Goal: Use online tool/utility: Utilize a website feature to perform a specific function

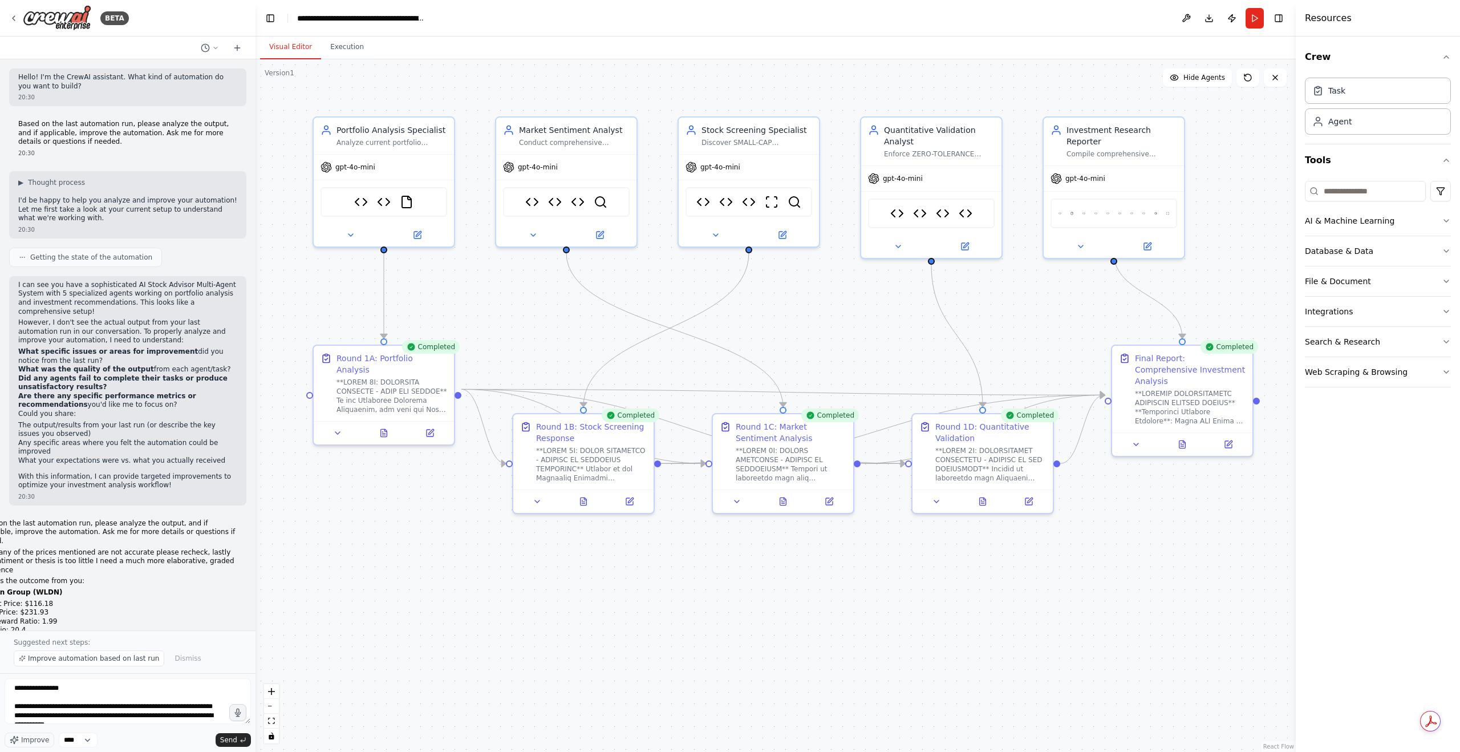
click at [778, 503] on button at bounding box center [783, 501] width 48 height 14
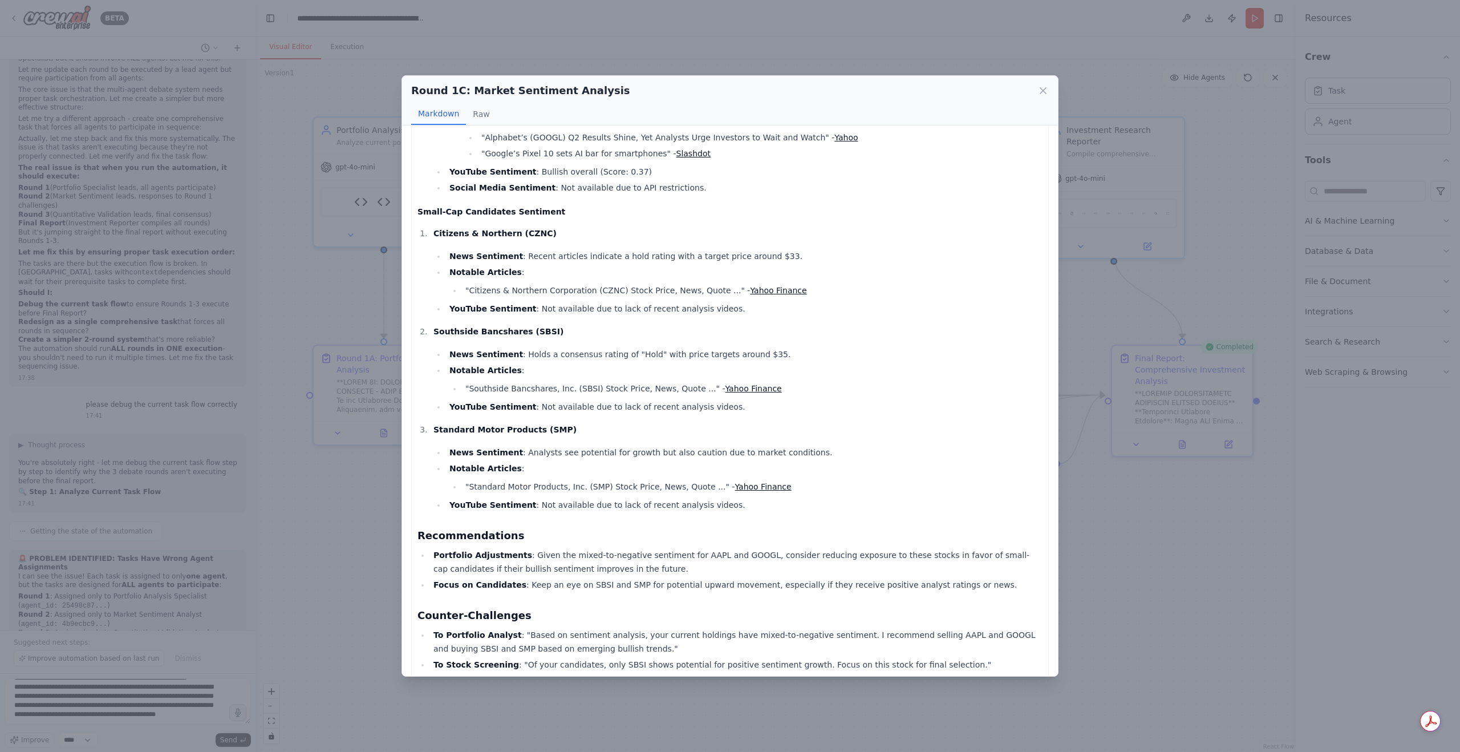
scroll to position [485, 0]
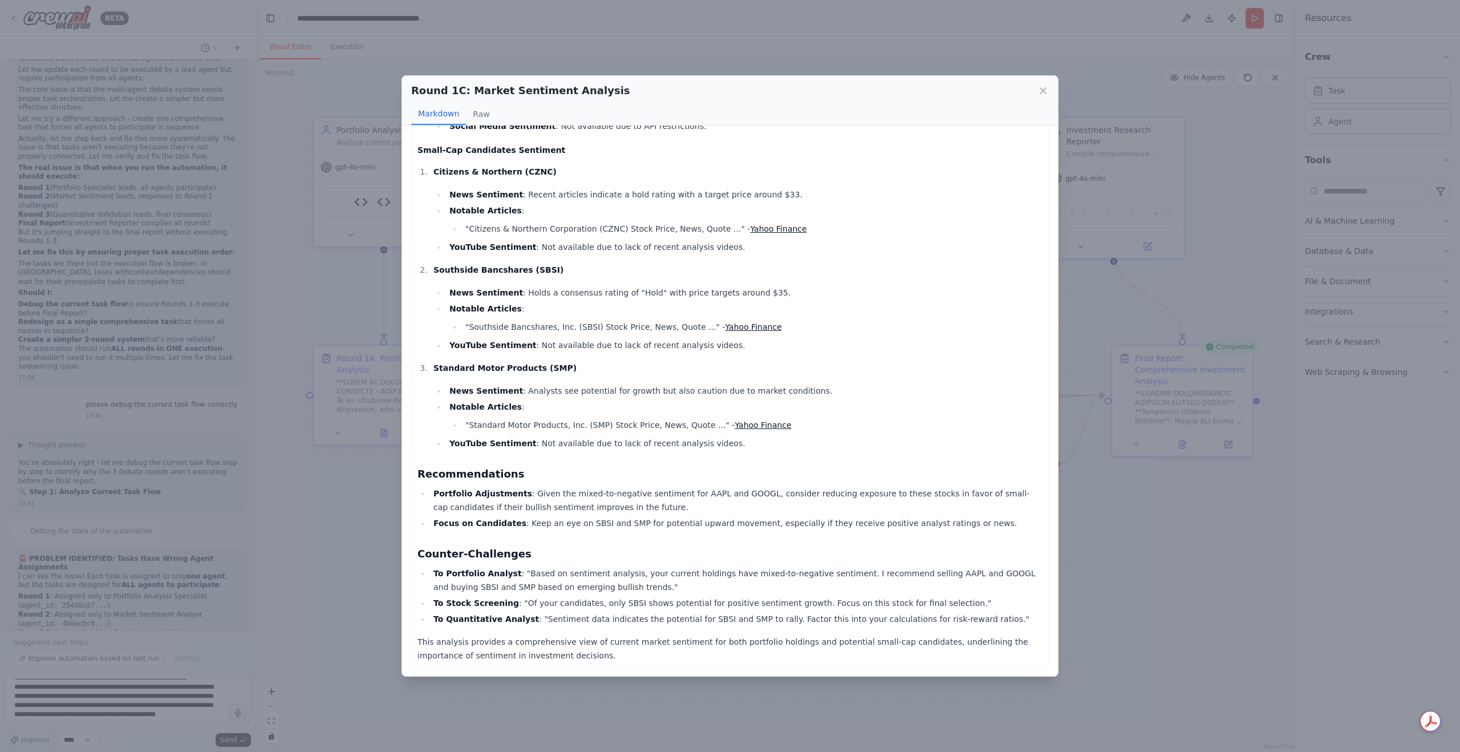
click at [1042, 91] on icon at bounding box center [1043, 91] width 6 height 6
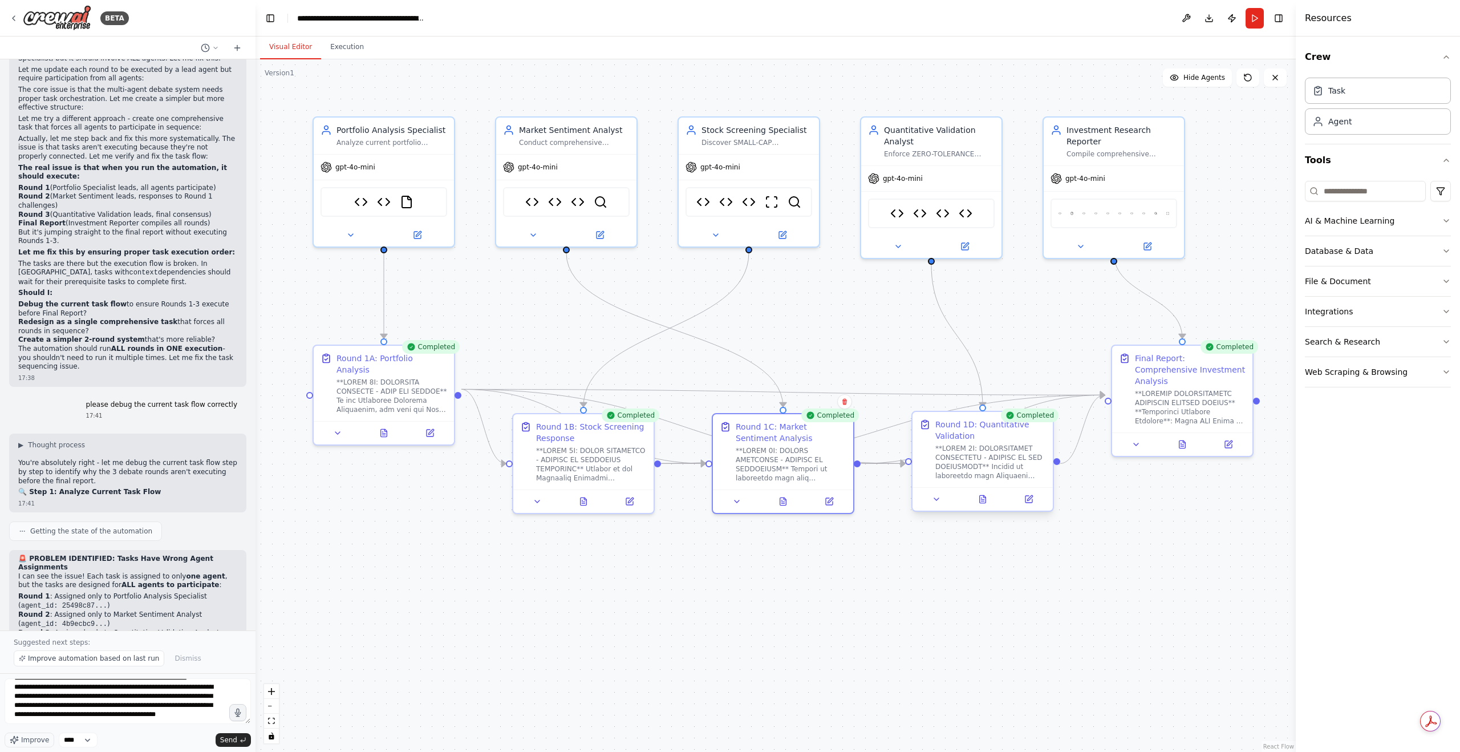
click at [982, 506] on div at bounding box center [982, 498] width 140 height 23
click at [982, 502] on icon at bounding box center [983, 498] width 6 height 7
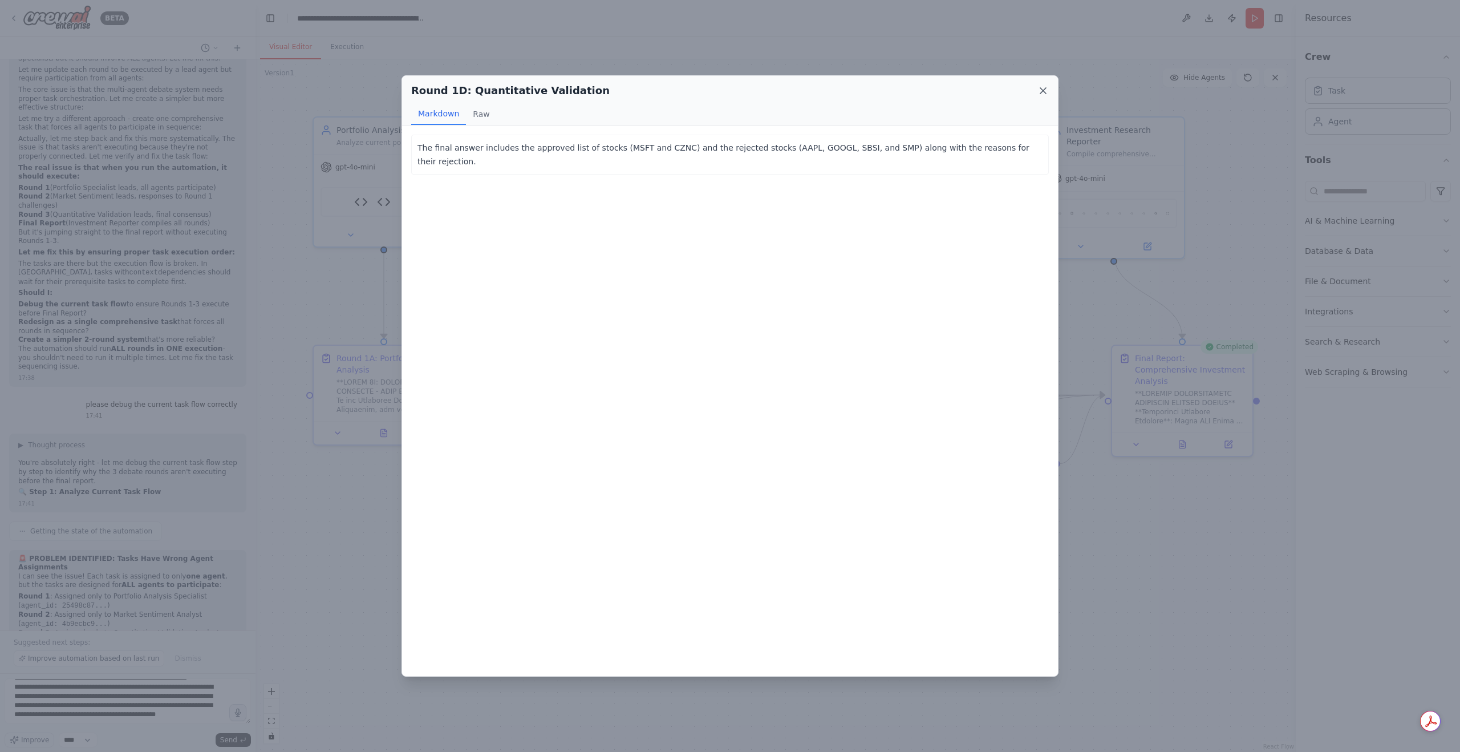
click at [1045, 89] on icon at bounding box center [1043, 91] width 6 height 6
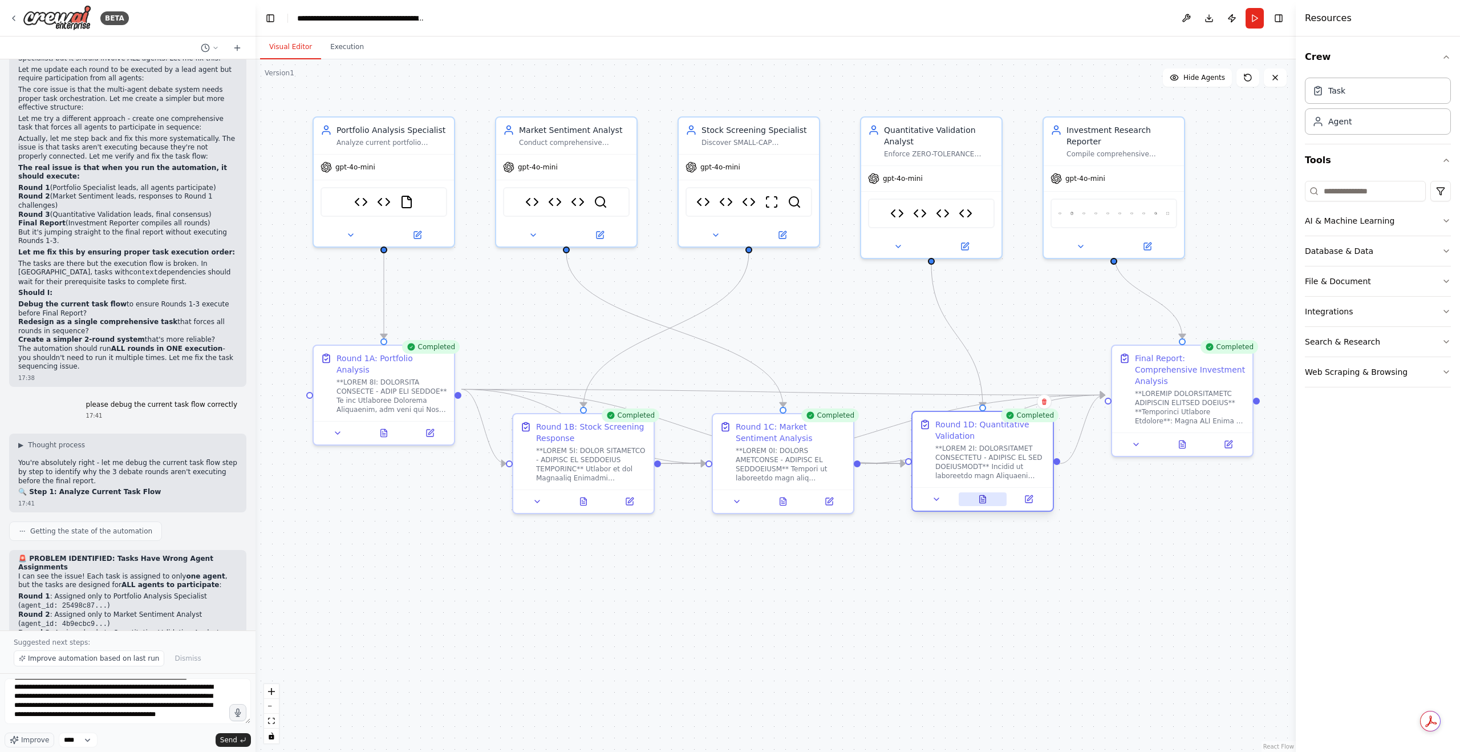
click at [990, 501] on button at bounding box center [982, 499] width 48 height 14
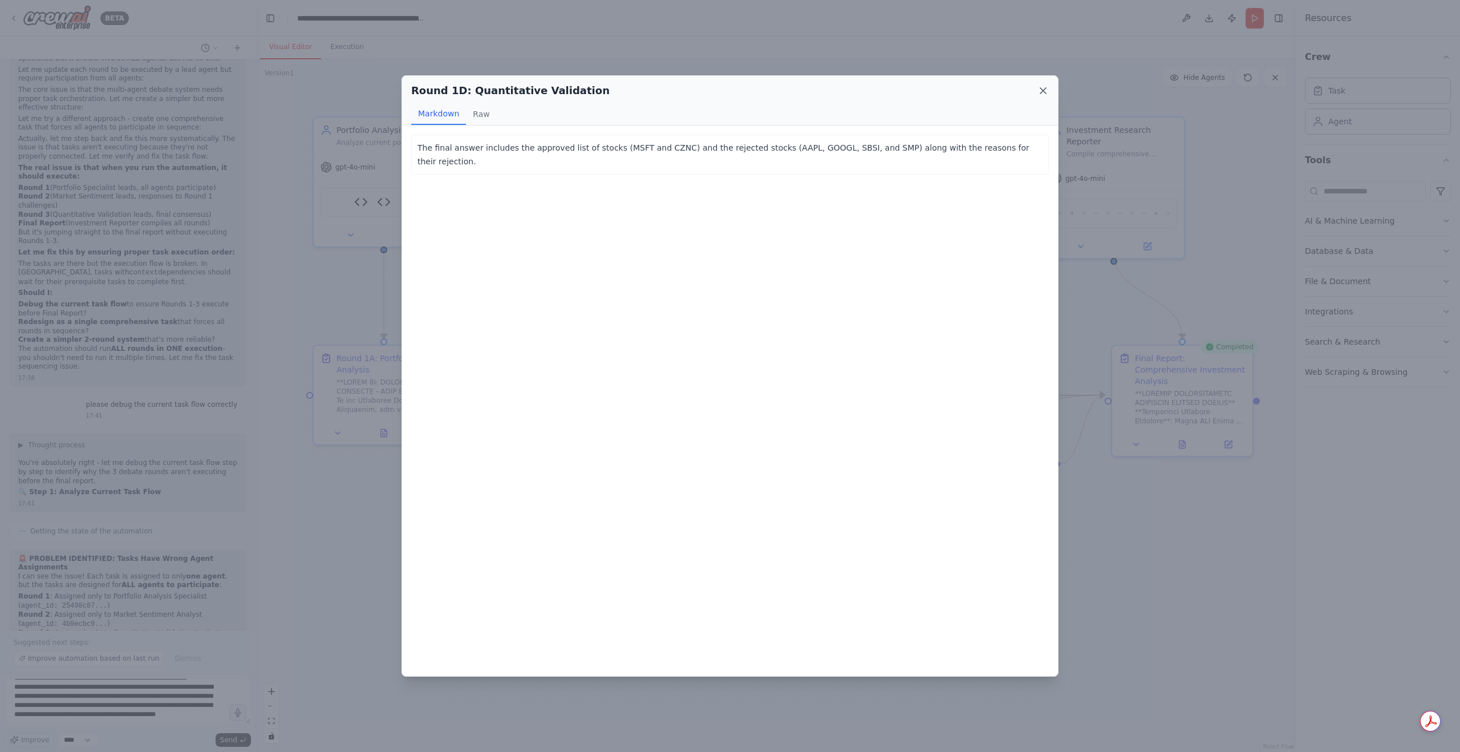
click at [1041, 91] on icon at bounding box center [1043, 91] width 6 height 6
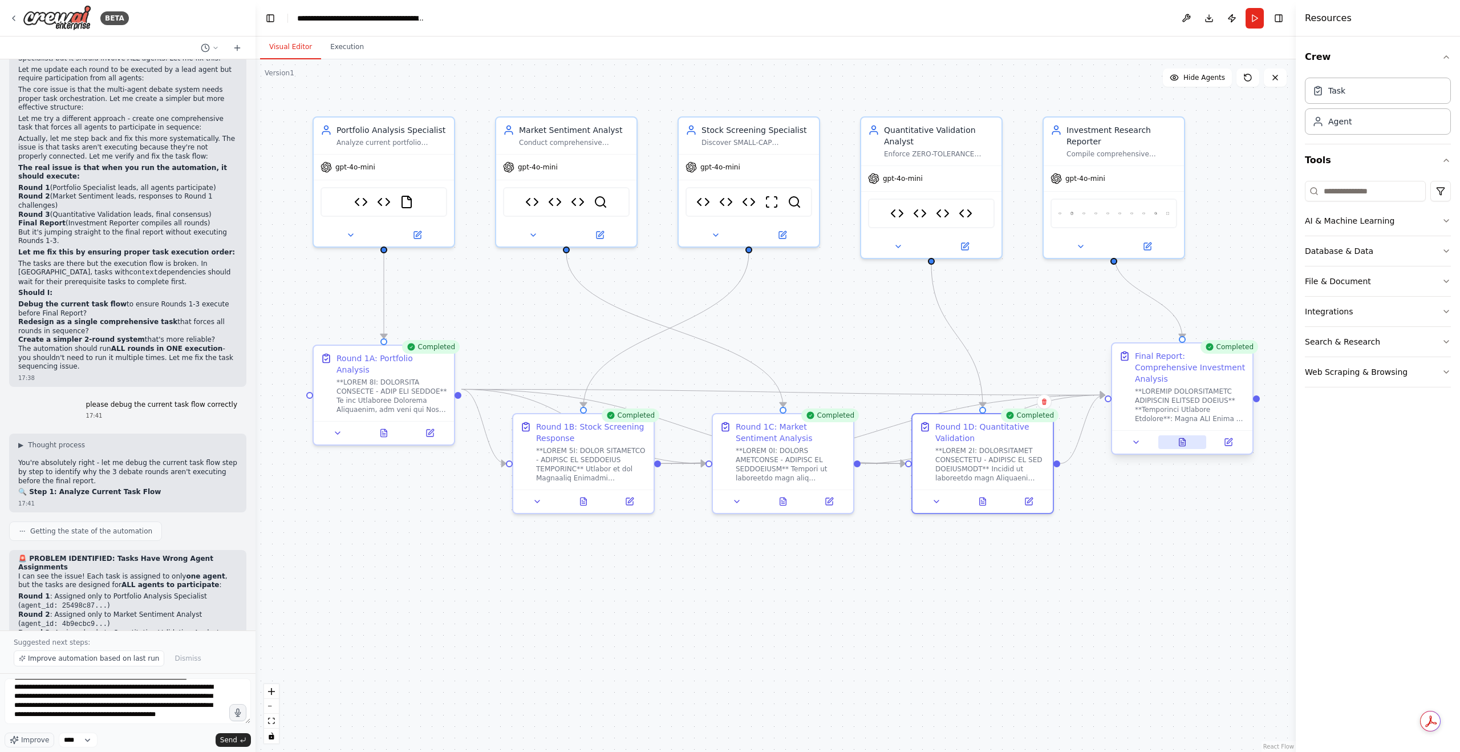
click at [1182, 444] on icon at bounding box center [1181, 444] width 3 height 0
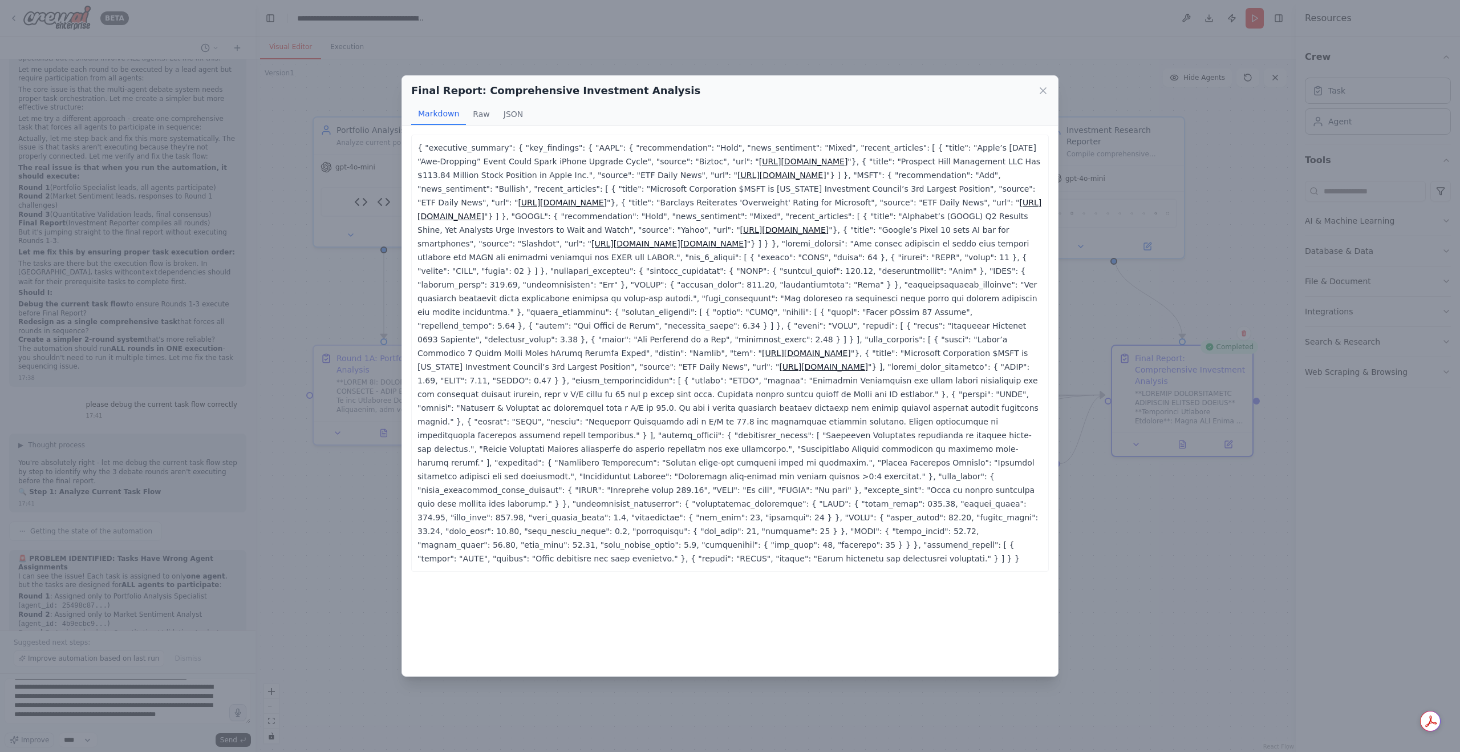
click at [1039, 90] on icon at bounding box center [1042, 90] width 11 height 11
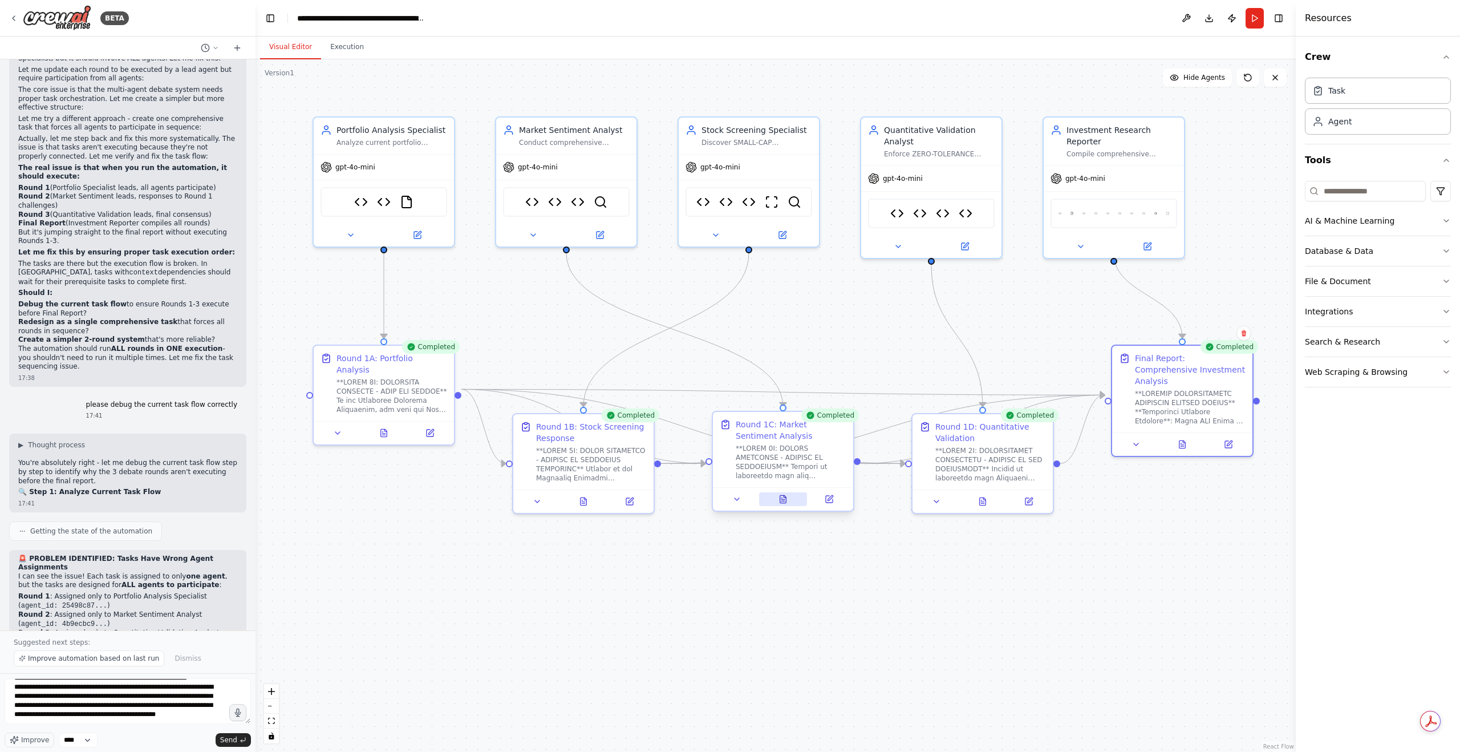
click at [789, 501] on button at bounding box center [783, 499] width 48 height 14
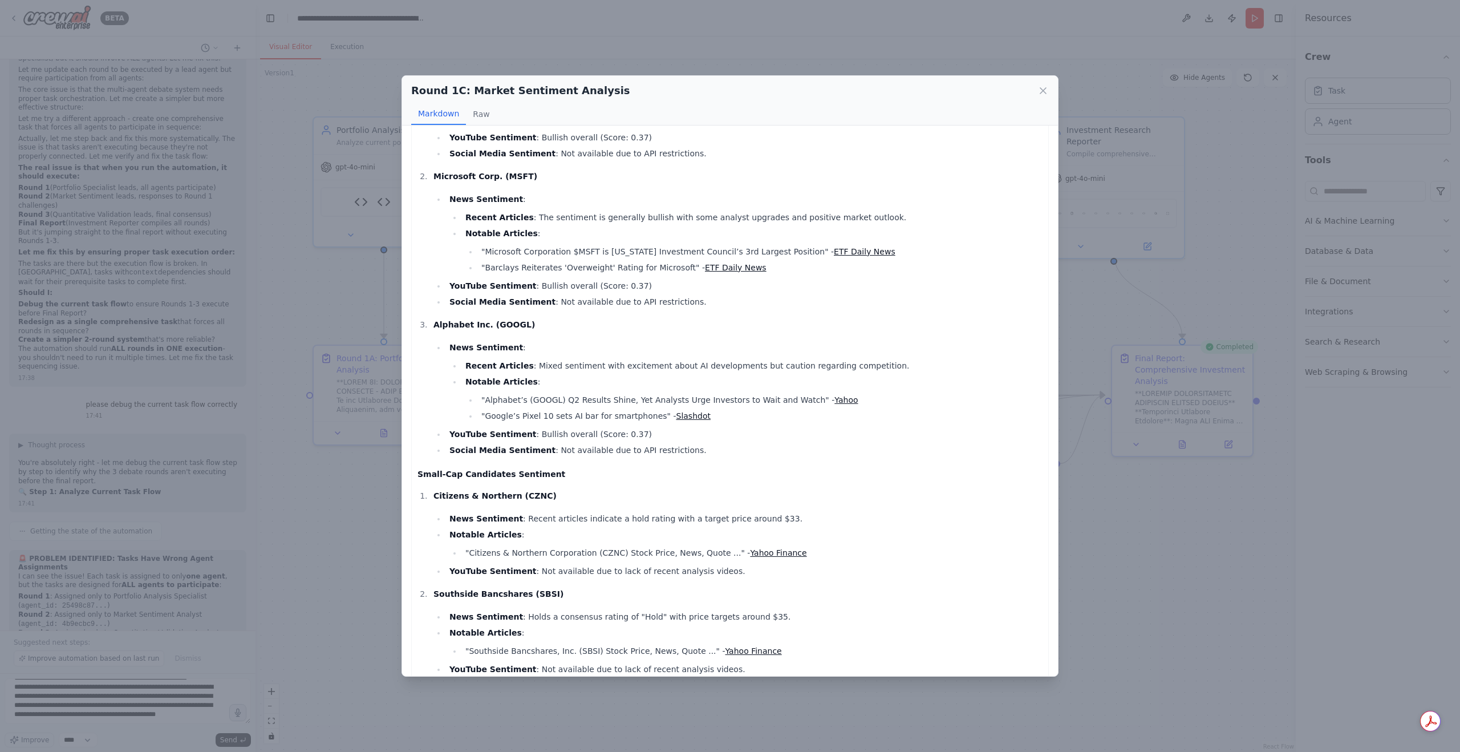
scroll to position [171, 0]
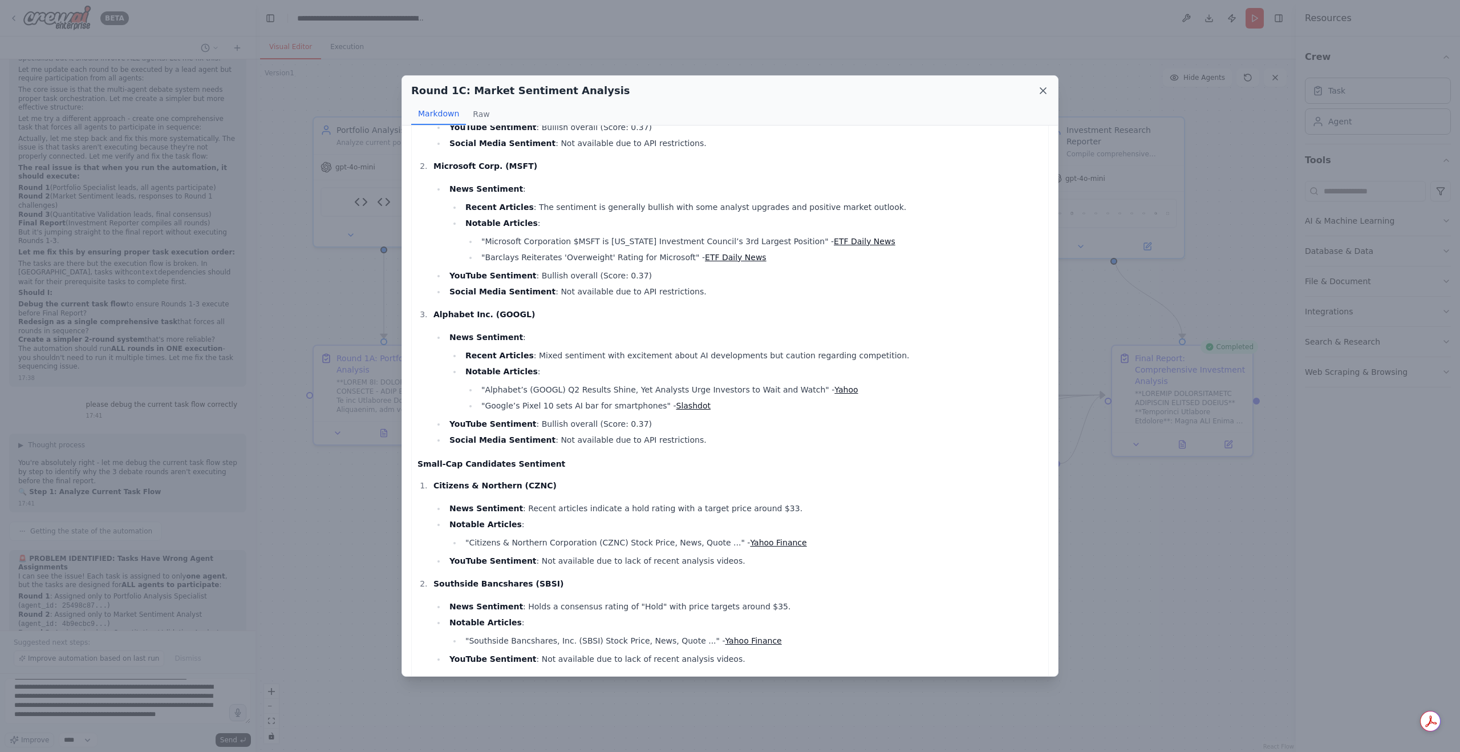
click at [1047, 93] on icon at bounding box center [1042, 90] width 11 height 11
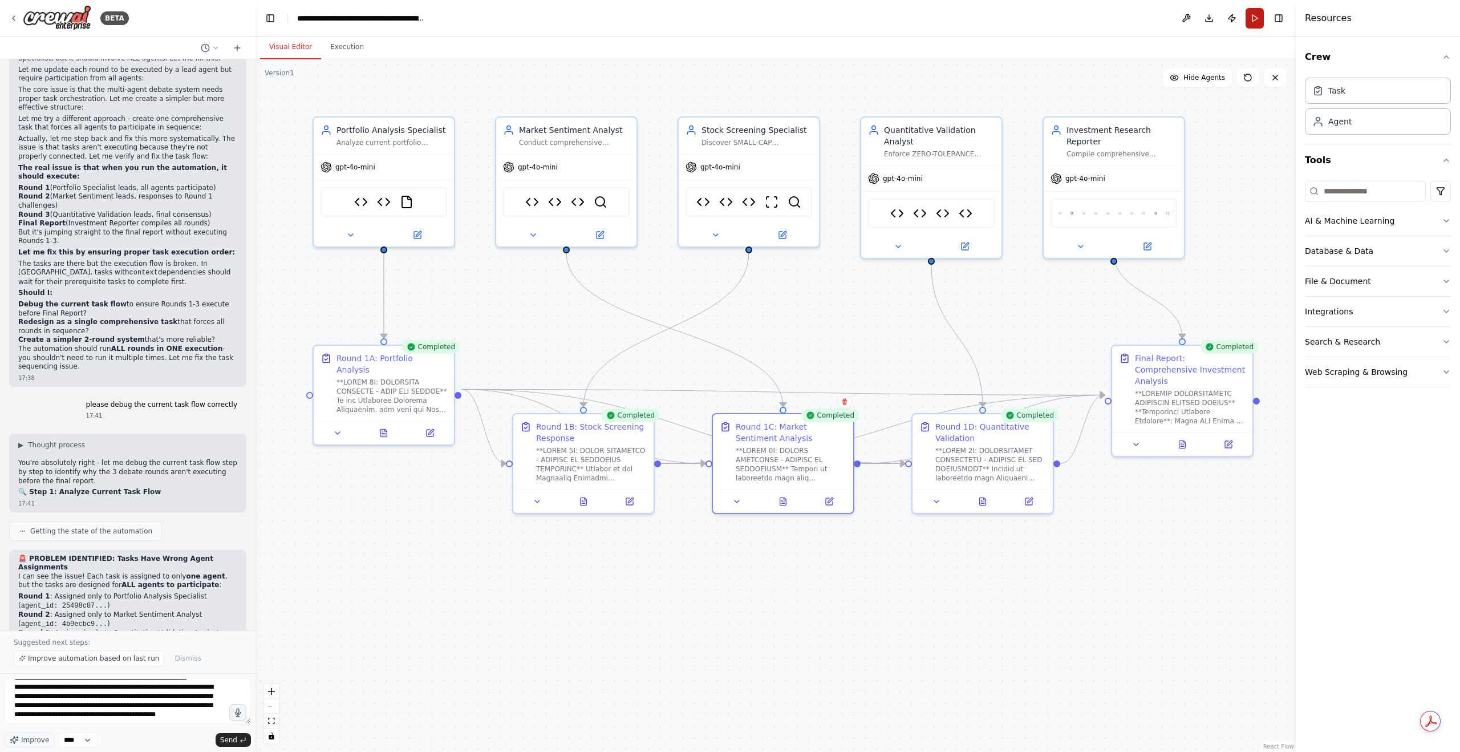
click at [1259, 21] on button "Run" at bounding box center [1254, 18] width 18 height 21
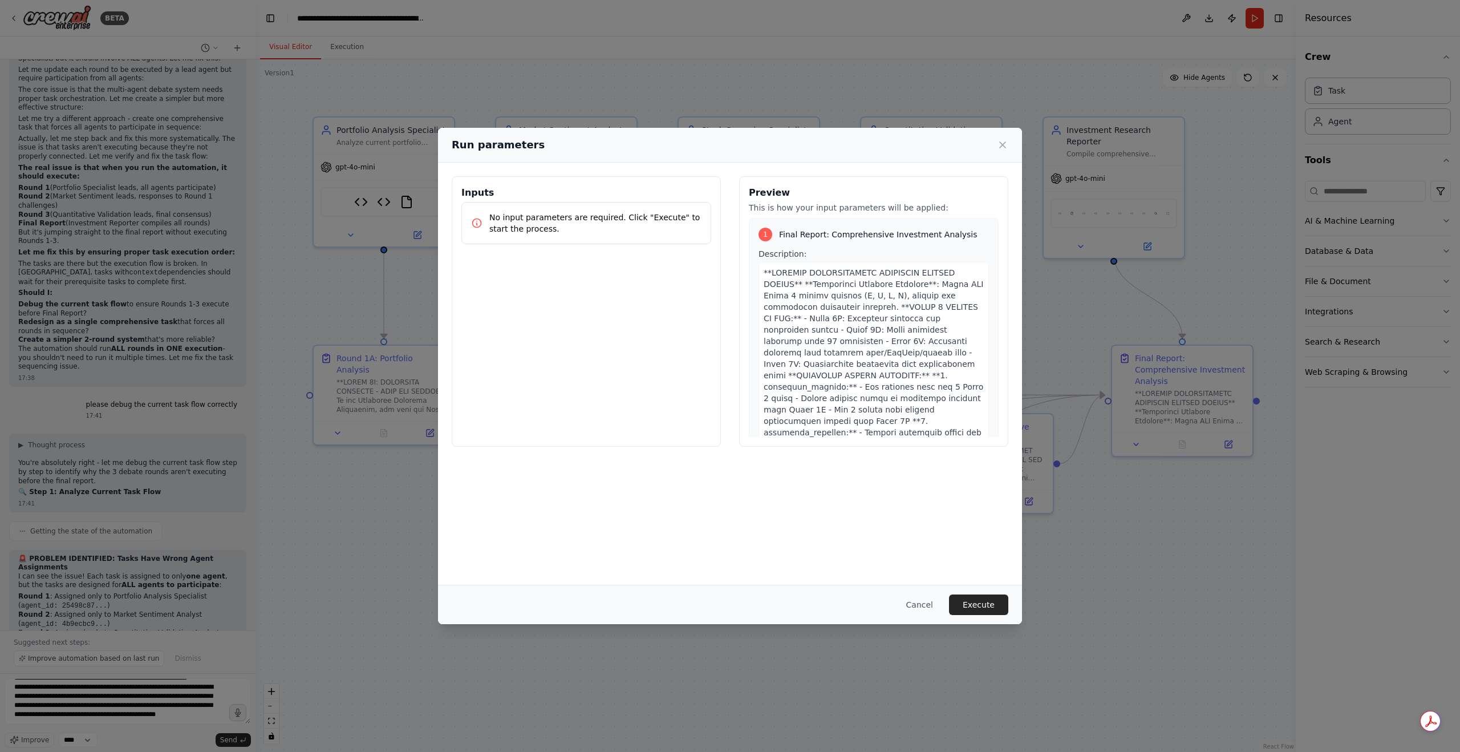
click at [992, 616] on div "Cancel Execute" at bounding box center [730, 603] width 584 height 39
click at [986, 606] on button "Execute" at bounding box center [978, 604] width 59 height 21
